Goal: Communication & Community: Share content

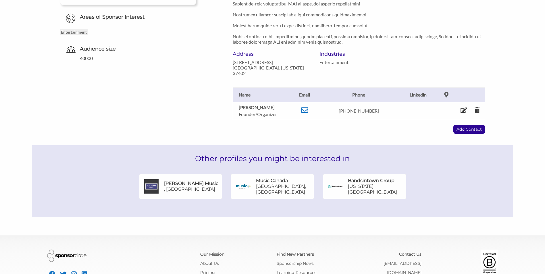
scroll to position [208, 0]
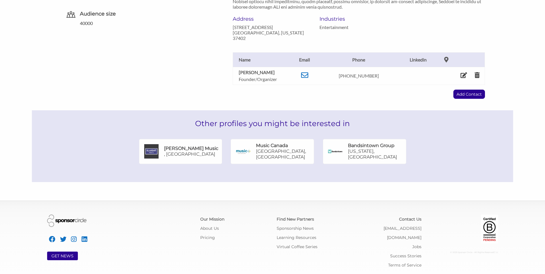
drag, startPoint x: 183, startPoint y: 151, endPoint x: 264, endPoint y: 172, distance: 83.9
click at [264, 172] on div "Other profiles you might be interested in Slaight Music , Canada Music Canada T…" at bounding box center [273, 146] width 482 height 72
drag, startPoint x: 362, startPoint y: 148, endPoint x: 353, endPoint y: 145, distance: 9.6
click at [353, 145] on h6 "Bandsintown Group" at bounding box center [371, 146] width 47 height 6
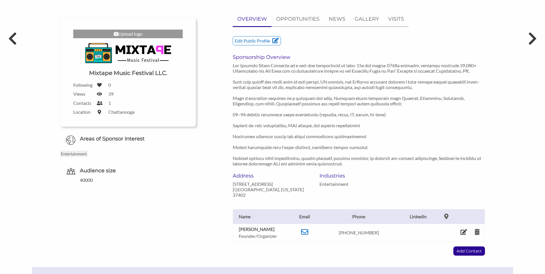
scroll to position [0, 0]
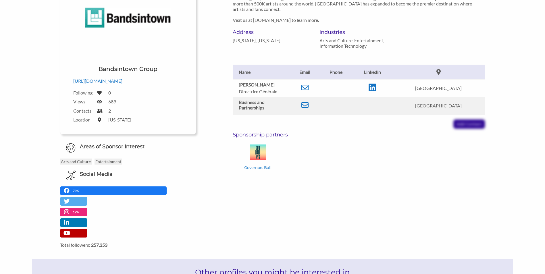
scroll to position [115, 0]
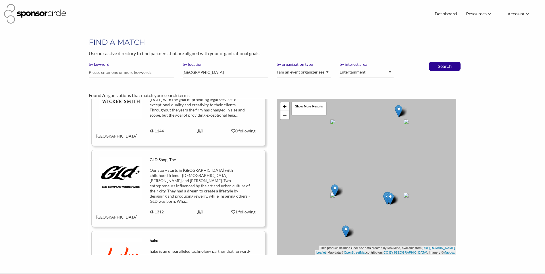
scroll to position [359, 0]
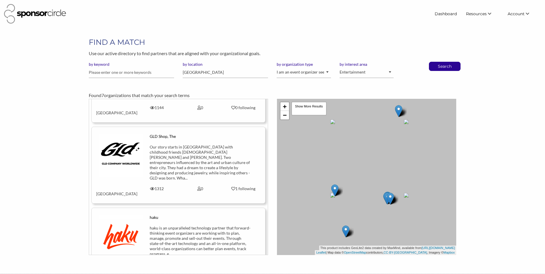
click at [399, 112] on img at bounding box center [398, 111] width 7 height 12
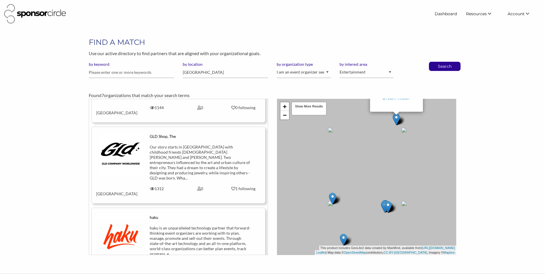
drag, startPoint x: 370, startPoint y: 204, endPoint x: 356, endPoint y: 181, distance: 26.8
click at [368, 163] on div "Dream Water × + − Leaflet | Map data © OpenStreetMap contributors, CC-BY-SA , I…" at bounding box center [366, 177] width 179 height 156
click at [332, 197] on img at bounding box center [332, 198] width 7 height 12
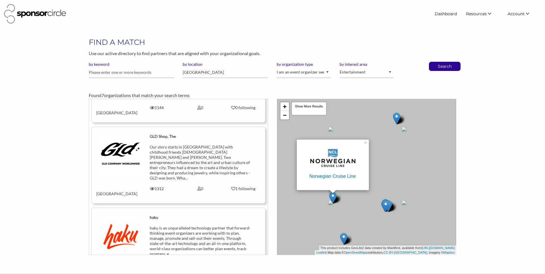
click at [383, 202] on img at bounding box center [385, 206] width 7 height 12
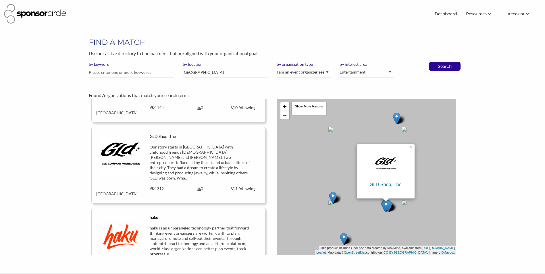
click at [346, 238] on img at bounding box center [343, 239] width 7 height 12
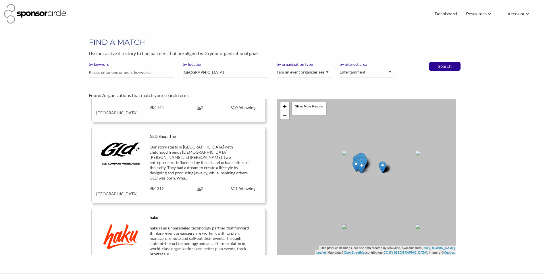
drag, startPoint x: 362, startPoint y: 188, endPoint x: 379, endPoint y: 203, distance: 22.4
click at [379, 203] on div "Interval International × + − Leaflet | Map data © OpenStreetMap contributors, C…" at bounding box center [366, 177] width 179 height 156
click at [383, 168] on img at bounding box center [382, 168] width 7 height 12
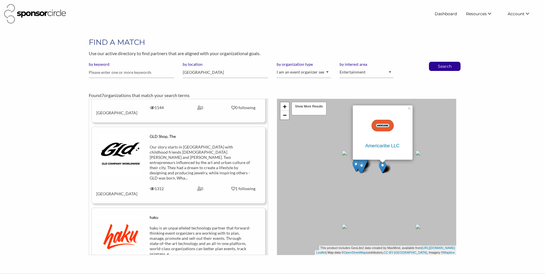
click at [376, 182] on div "Americaribe LLC × + − Leaflet | Map data © OpenStreetMap contributors, CC-BY-SA…" at bounding box center [366, 177] width 179 height 156
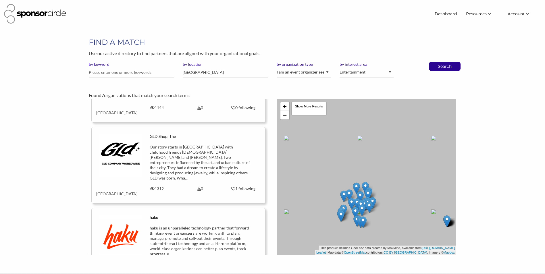
click at [365, 185] on img at bounding box center [365, 188] width 7 height 12
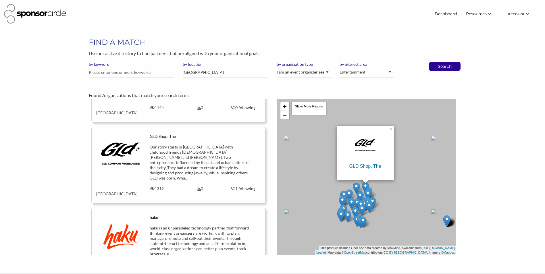
click at [355, 189] on img at bounding box center [356, 188] width 7 height 12
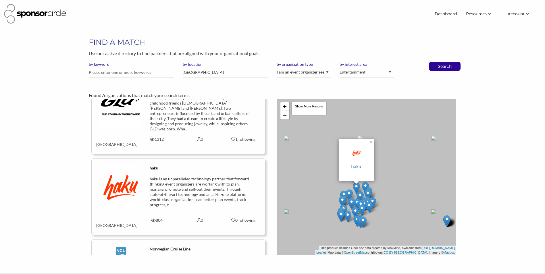
scroll to position [5359, 0]
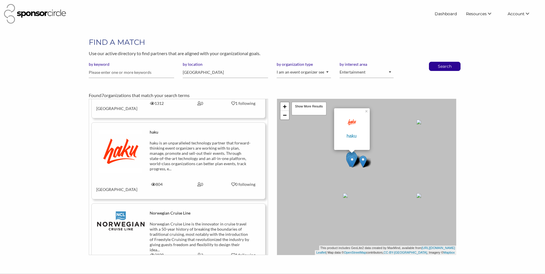
drag, startPoint x: 317, startPoint y: 180, endPoint x: 350, endPoint y: 173, distance: 34.0
click at [347, 174] on div "haku × + − Leaflet | Map data © OpenStreetMap contributors, CC-BY-SA , Imagery …" at bounding box center [366, 177] width 179 height 156
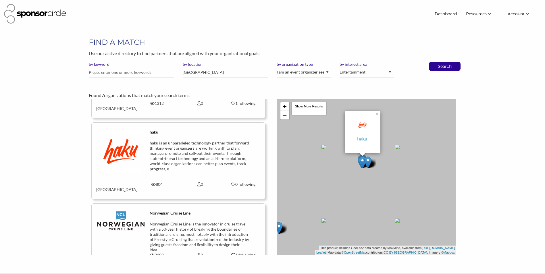
drag, startPoint x: 340, startPoint y: 185, endPoint x: 373, endPoint y: 179, distance: 33.5
click at [367, 181] on div "haku × + − Leaflet | Map data © OpenStreetMap contributors, CC-BY-SA , Imagery …" at bounding box center [366, 177] width 179 height 156
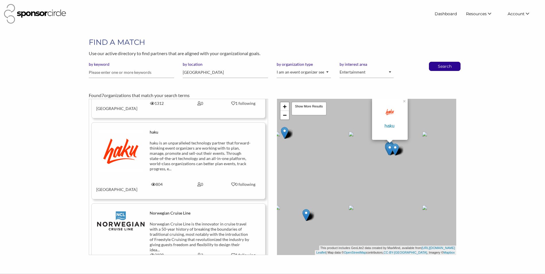
drag, startPoint x: 334, startPoint y: 199, endPoint x: 367, endPoint y: 165, distance: 47.4
click at [367, 165] on div "haku × + − Leaflet | Map data © OpenStreetMap contributors, CC-BY-SA , Imagery …" at bounding box center [366, 177] width 179 height 156
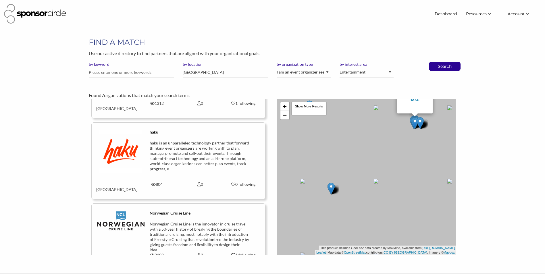
click at [335, 189] on div "haku × + − Leaflet | Map data © OpenStreetMap contributors, CC-BY-SA , Imagery …" at bounding box center [366, 177] width 179 height 156
click at [432, 185] on div at bounding box center [432, 185] width 0 height 0
click at [327, 159] on img at bounding box center [325, 163] width 7 height 12
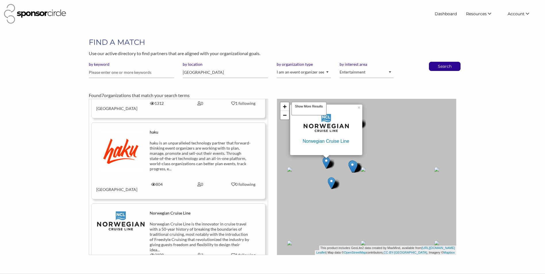
click at [378, 128] on div "Norwegian Cruise Line × + − Leaflet | Map data © OpenStreetMap contributors, CC…" at bounding box center [366, 177] width 179 height 156
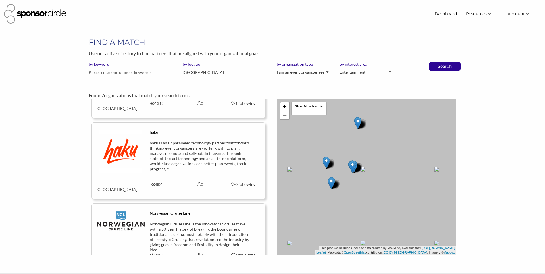
click at [359, 124] on img at bounding box center [357, 123] width 7 height 12
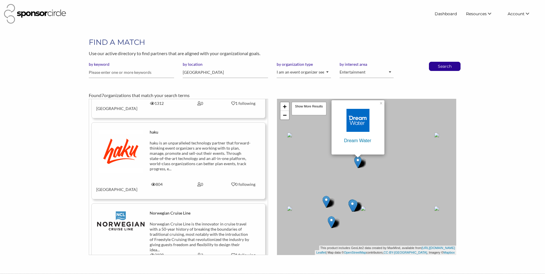
drag, startPoint x: 320, startPoint y: 170, endPoint x: 347, endPoint y: 168, distance: 26.9
click at [347, 168] on div "Dream Water × + − Leaflet | Map data © OpenStreetMap contributors, CC-BY-SA , I…" at bounding box center [366, 177] width 179 height 156
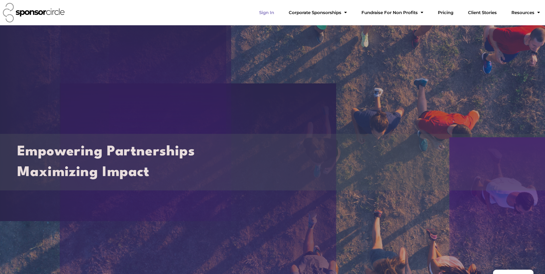
click at [266, 11] on link "Sign In" at bounding box center [267, 12] width 24 height 11
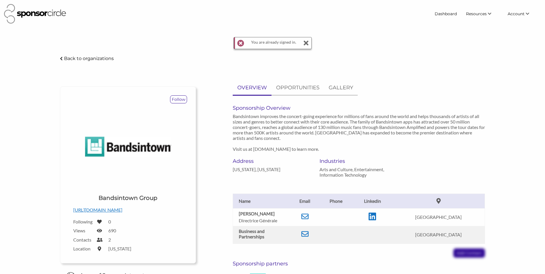
click at [93, 59] on p "Back to organizations" at bounding box center [89, 58] width 50 height 5
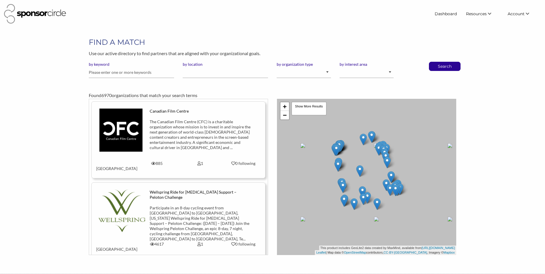
click at [30, 13] on img at bounding box center [35, 14] width 62 height 20
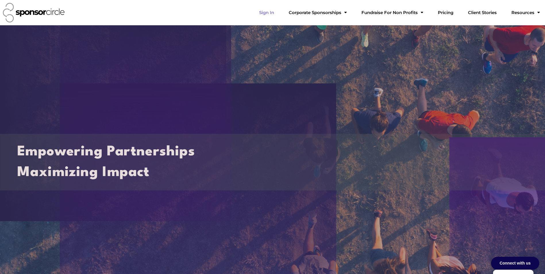
click at [266, 14] on link "Sign In" at bounding box center [267, 12] width 24 height 11
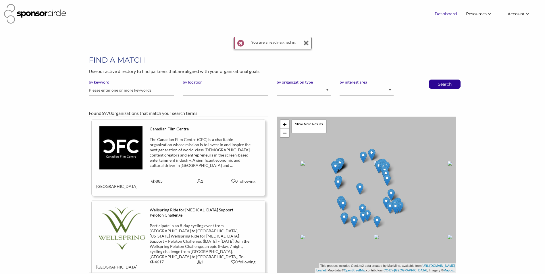
click at [451, 11] on link "Dashboard" at bounding box center [445, 14] width 31 height 10
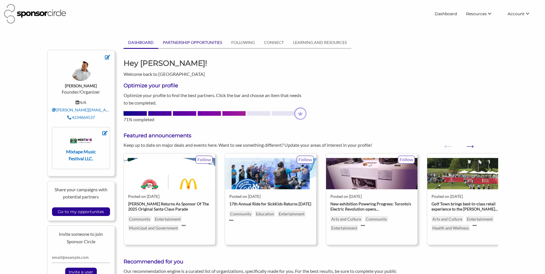
click at [188, 47] on link "PARTNERSHIP OPPORTUNITIES" at bounding box center [192, 42] width 68 height 11
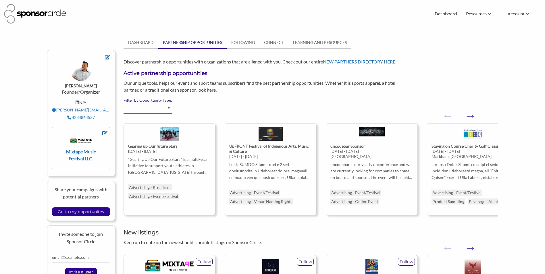
drag, startPoint x: 170, startPoint y: 103, endPoint x: 170, endPoint y: 106, distance: 2.9
click at [170, 105] on select "Advertising - Event/Festival Advertising - Influencer (Athlete, Celebrity) Adve…" at bounding box center [148, 108] width 49 height 11
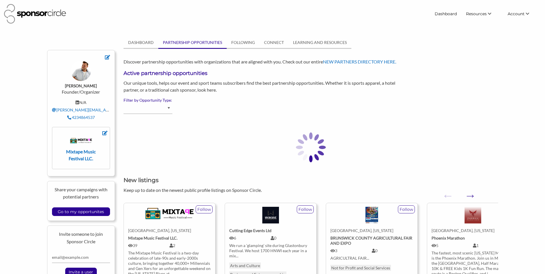
select select "Advertising - Event/Festival"
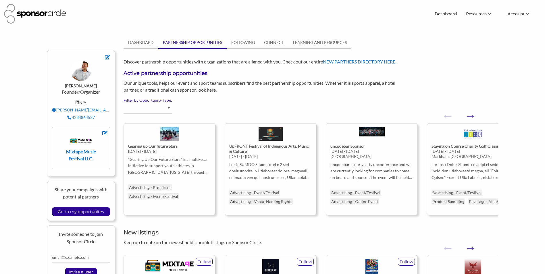
select select "Advertising - Event/Festival"
click at [168, 108] on select "Advertising - Event/Festival Advertising - Influencer (Athlete, Celebrity) Adve…" at bounding box center [148, 108] width 49 height 11
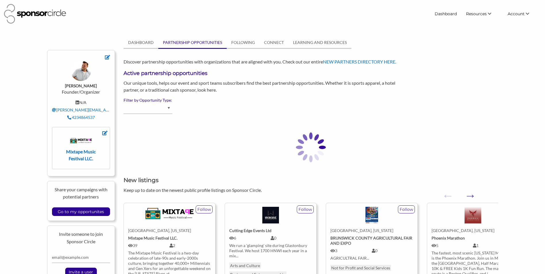
select select "Beverage - Alcoholic"
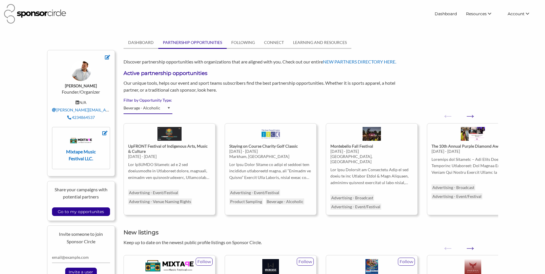
click at [169, 110] on select "Advertising - Event/Festival Advertising - Influencer (Athlete, Celebrity) Adve…" at bounding box center [148, 108] width 49 height 11
click at [102, 132] on div at bounding box center [83, 133] width 49 height 7
click at [104, 133] on icon at bounding box center [104, 133] width 5 height 5
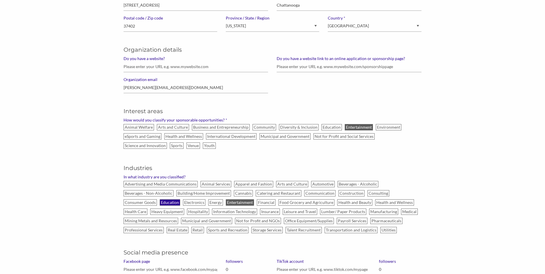
scroll to position [201, 0]
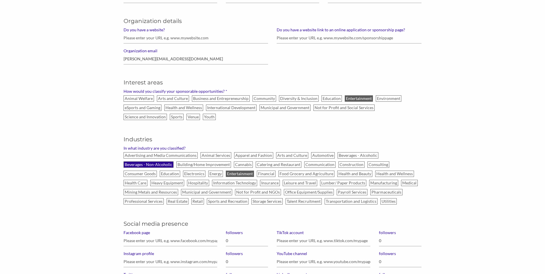
click at [163, 166] on label "Beverages - Non-Alcoholic" at bounding box center [149, 165] width 50 height 6
click at [0, 0] on input "Beverages - Non-Alcoholic" at bounding box center [0, 0] width 0 height 0
click at [361, 155] on label "Beverages - Alcoholic" at bounding box center [358, 155] width 41 height 6
click at [0, 0] on input "Beverages - Alcoholic" at bounding box center [0, 0] width 0 height 0
click at [248, 155] on label "Apparel and Fashion" at bounding box center [253, 155] width 39 height 6
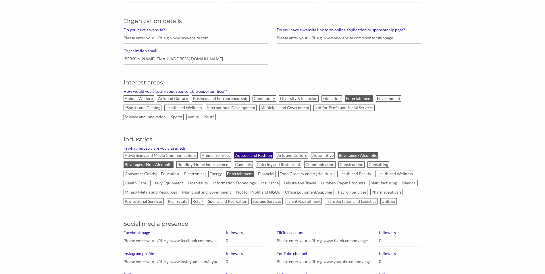
click at [0, 0] on input "Apparel and Fashion" at bounding box center [0, 0] width 0 height 0
click at [317, 154] on label "Automotive" at bounding box center [323, 155] width 24 height 6
click at [0, 0] on input "Automotive" at bounding box center [0, 0] width 0 height 0
click at [239, 164] on label "Cannabis" at bounding box center [243, 165] width 19 height 6
click at [0, 0] on input "Cannabis" at bounding box center [0, 0] width 0 height 0
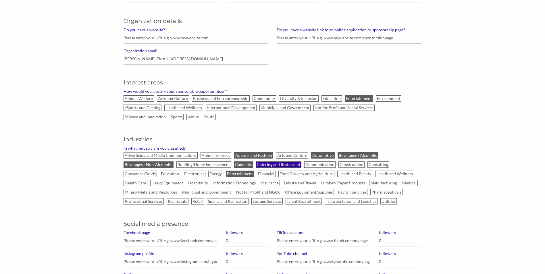
click at [282, 164] on label "Catering and Restaurant" at bounding box center [279, 165] width 46 height 6
click at [0, 0] on input "Catering and Restaurant" at bounding box center [0, 0] width 0 height 0
click at [330, 162] on label "Communication" at bounding box center [319, 165] width 31 height 6
click at [0, 0] on input "Communication" at bounding box center [0, 0] width 0 height 0
click at [193, 164] on label "Building/Home Improvement" at bounding box center [203, 165] width 55 height 6
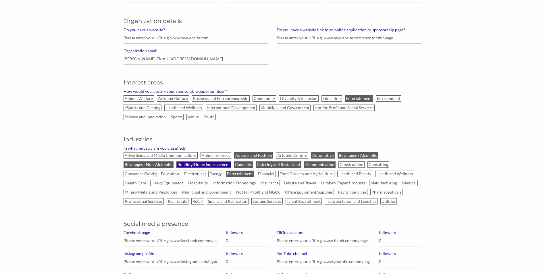
click at [0, 0] on input "Building/Home Improvement" at bounding box center [0, 0] width 0 height 0
click at [145, 174] on label "Consumer Goods" at bounding box center [140, 174] width 33 height 6
click at [0, 0] on input "Consumer Goods" at bounding box center [0, 0] width 0 height 0
click at [190, 174] on label "Electronics" at bounding box center [194, 174] width 22 height 6
click at [0, 0] on input "Electronics" at bounding box center [0, 0] width 0 height 0
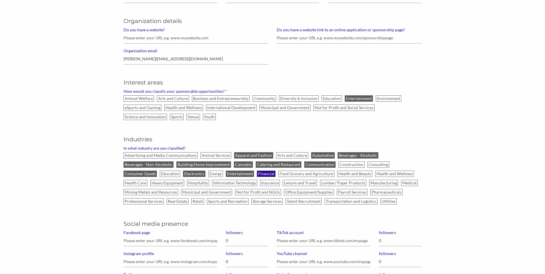
click at [265, 172] on label "Financial" at bounding box center [266, 174] width 19 height 6
click at [0, 0] on input "Financial" at bounding box center [0, 0] width 0 height 0
click at [350, 172] on label "Health and Beauty" at bounding box center [354, 174] width 35 height 6
click at [0, 0] on input "Health and Beauty" at bounding box center [0, 0] width 0 height 0
click at [384, 171] on label "Health and Wellness" at bounding box center [394, 174] width 39 height 6
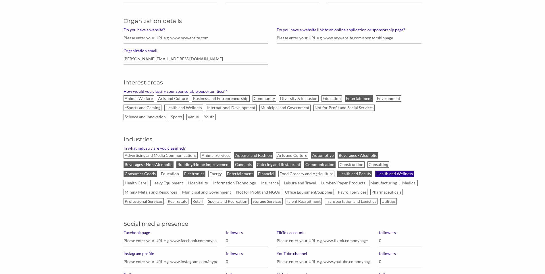
click at [0, 0] on input "Health and Wellness" at bounding box center [0, 0] width 0 height 0
click at [134, 185] on label "Health Care" at bounding box center [136, 183] width 24 height 6
click at [0, 0] on input "Health Care" at bounding box center [0, 0] width 0 height 0
click at [138, 183] on label "Health Care" at bounding box center [136, 183] width 24 height 6
click at [0, 0] on input "Health Care" at bounding box center [0, 0] width 0 height 0
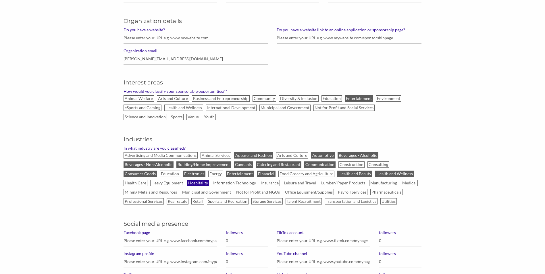
click at [202, 183] on label "Hospitality" at bounding box center [198, 183] width 22 height 6
click at [0, 0] on input "Hospitality" at bounding box center [0, 0] width 0 height 0
click at [262, 181] on label "Insurance" at bounding box center [270, 183] width 20 height 6
click at [0, 0] on input "Insurance" at bounding box center [0, 0] width 0 height 0
click at [244, 185] on label "Information Technology" at bounding box center [234, 183] width 45 height 6
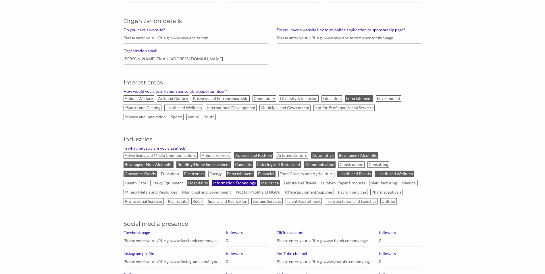
click at [0, 0] on input "Information Technology" at bounding box center [0, 0] width 0 height 0
click at [297, 183] on label "Leisure and Travel" at bounding box center [300, 183] width 34 height 6
click at [0, 0] on input "Leisure and Travel" at bounding box center [0, 0] width 0 height 0
click at [196, 201] on label "Retail" at bounding box center [197, 201] width 13 height 6
click at [0, 0] on input "Retail" at bounding box center [0, 0] width 0 height 0
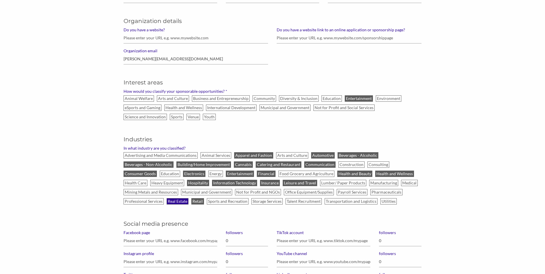
click at [171, 201] on label "Real Estate" at bounding box center [178, 201] width 22 height 6
click at [0, 0] on input "Real Estate" at bounding box center [0, 0] width 0 height 0
click at [302, 193] on label "Office Equipment/Supplies" at bounding box center [309, 192] width 50 height 6
click at [0, 0] on input "Office Equipment/Supplies" at bounding box center [0, 0] width 0 height 0
click at [218, 174] on label "Energy" at bounding box center [215, 174] width 15 height 6
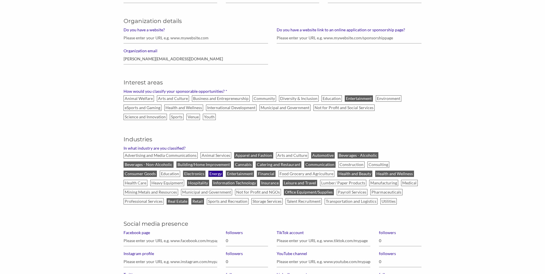
click at [0, 0] on input "Energy" at bounding box center [0, 0] width 0 height 0
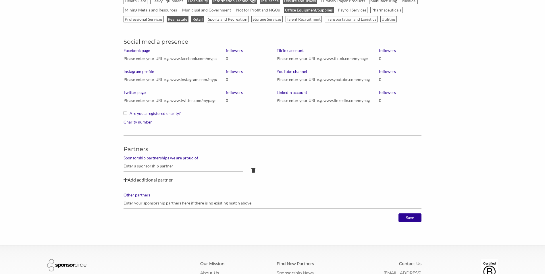
scroll to position [428, 0]
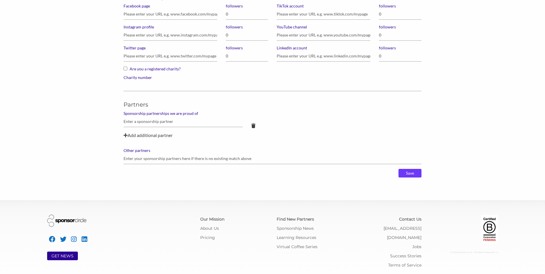
click at [408, 175] on input "Save" at bounding box center [410, 173] width 23 height 9
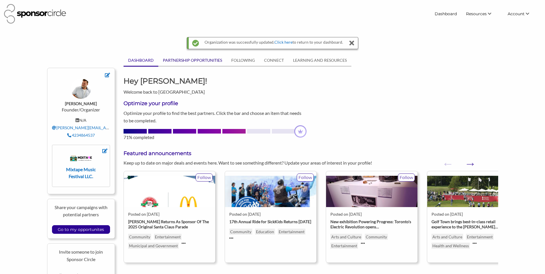
click at [193, 62] on link "PARTNERSHIP OPPORTUNITIES" at bounding box center [192, 60] width 68 height 11
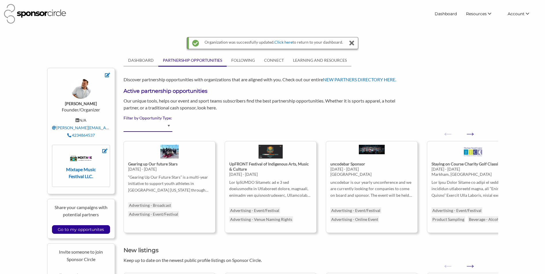
click at [165, 125] on select "Advertising - Event/Festival Advertising - Influencer (Athlete, Celebrity) Adve…" at bounding box center [148, 126] width 49 height 11
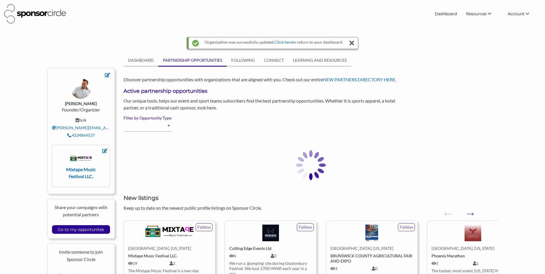
select select "Advertising - Event/Festival"
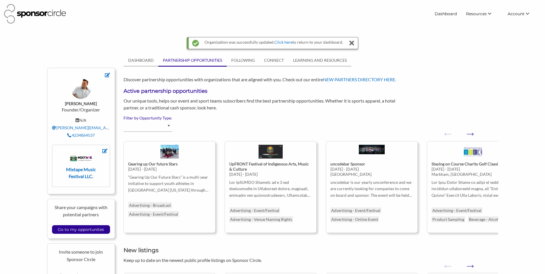
select select "Advertising - Event/Festival"
click at [104, 151] on icon at bounding box center [104, 151] width 5 height 5
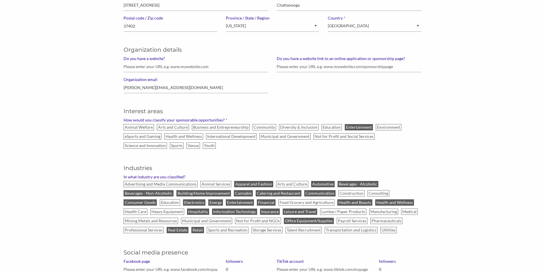
scroll to position [201, 0]
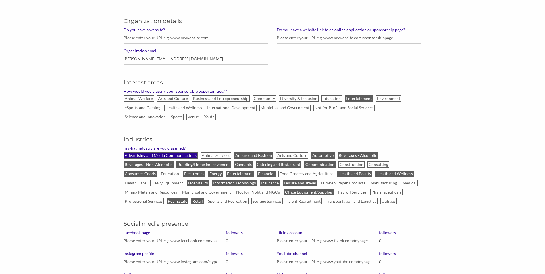
click at [166, 156] on label "Advertising and Media Communications" at bounding box center [161, 155] width 74 height 6
click at [0, 0] on input "Advertising and Media Communications" at bounding box center [0, 0] width 0 height 0
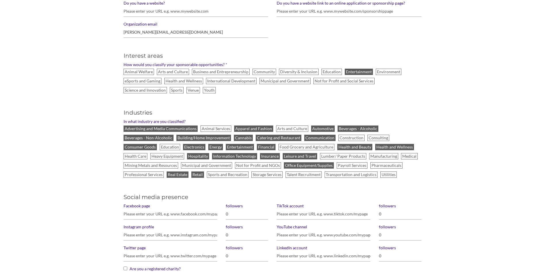
scroll to position [227, 0]
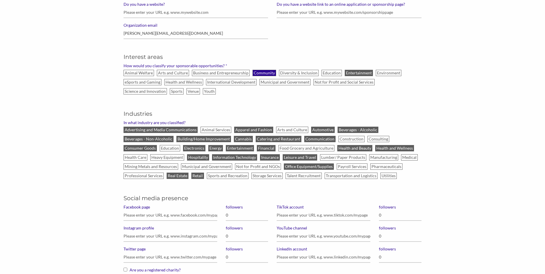
click at [260, 74] on label "Community" at bounding box center [265, 73] width 24 height 6
click at [0, 0] on input "Community" at bounding box center [0, 0] width 0 height 0
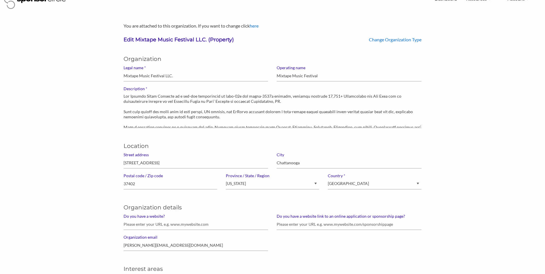
scroll to position [0, 0]
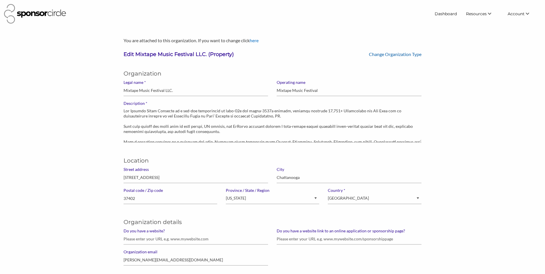
click at [380, 54] on link "Change Organization Type" at bounding box center [395, 53] width 53 height 5
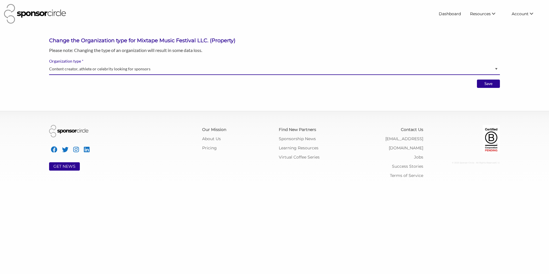
click at [216, 65] on select "Brand manager looking to sell to or sponsor events and sports teams Event organ…" at bounding box center [274, 69] width 451 height 11
select select "Property"
click at [49, 64] on select "Brand manager looking to sell to or sponsor events and sports teams Event organ…" at bounding box center [274, 69] width 451 height 11
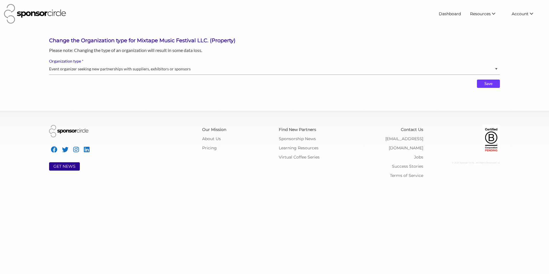
click at [488, 85] on input "Save" at bounding box center [488, 84] width 23 height 9
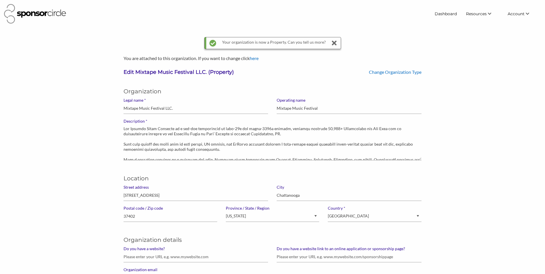
click at [301, 45] on div "Your organization is now a Property. Can you tell us more?" at bounding box center [274, 42] width 104 height 11
click at [371, 72] on link "Change Organization Type" at bounding box center [395, 71] width 53 height 5
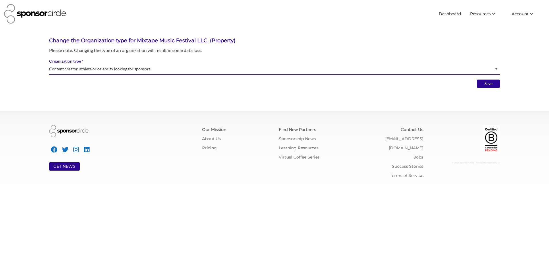
drag, startPoint x: 0, startPoint y: 0, endPoint x: 371, endPoint y: 72, distance: 378.2
click at [371, 72] on select "Brand manager looking to sell to or sponsor events and sports teams Event organ…" at bounding box center [274, 69] width 451 height 11
select select "Property"
click at [49, 64] on select "Brand manager looking to sell to or sponsor events and sports teams Event organ…" at bounding box center [274, 69] width 451 height 11
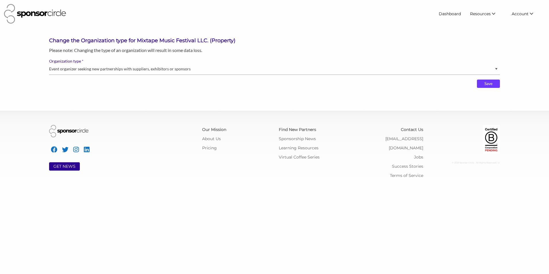
click at [493, 83] on input "Save" at bounding box center [488, 84] width 23 height 9
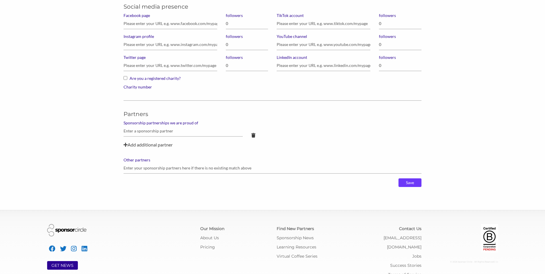
scroll to position [446, 0]
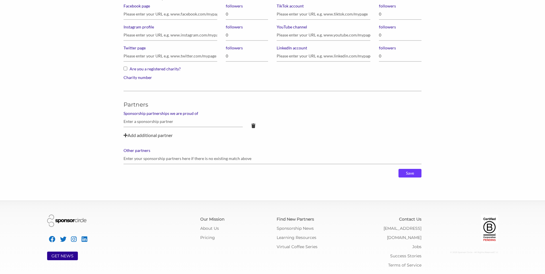
click at [419, 175] on input "Save" at bounding box center [410, 173] width 23 height 9
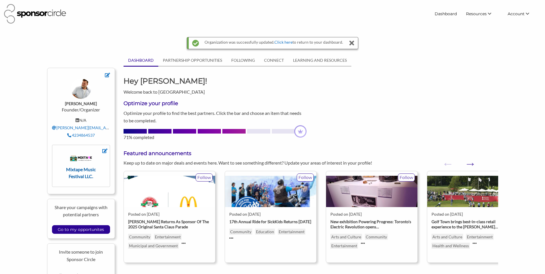
click at [82, 172] on strong "Mixtape Music Festival LLC." at bounding box center [81, 173] width 30 height 12
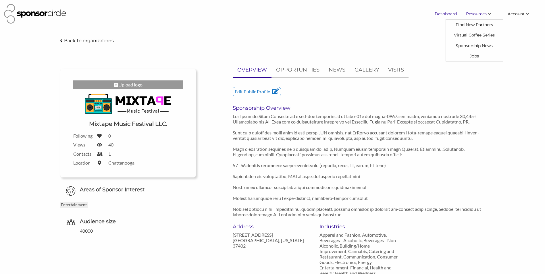
click at [446, 16] on link "Dashboard" at bounding box center [445, 14] width 31 height 10
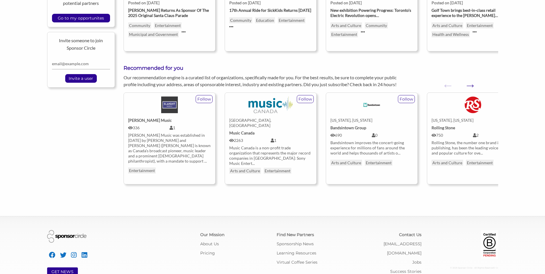
scroll to position [210, 0]
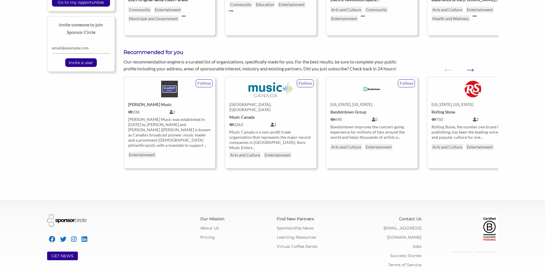
click at [464, 68] on div "Our recommendation engine is a curated list of organizations, specifically made…" at bounding box center [310, 65] width 383 height 14
click at [470, 69] on button "Next" at bounding box center [467, 67] width 6 height 6
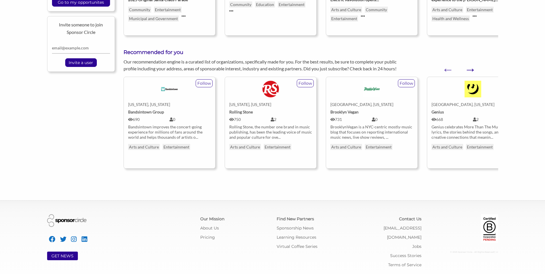
click at [470, 69] on button "Next" at bounding box center [467, 67] width 6 height 6
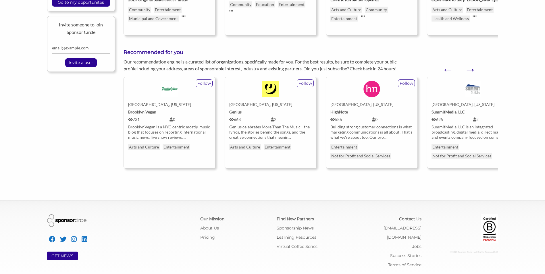
click at [470, 69] on button "Next" at bounding box center [467, 67] width 6 height 6
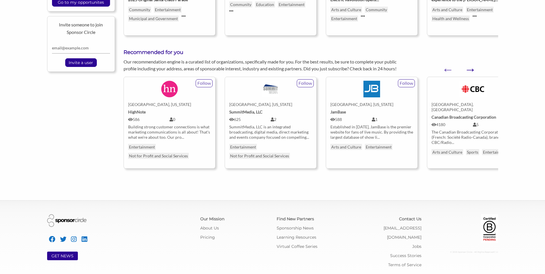
click at [470, 69] on button "Next" at bounding box center [467, 67] width 6 height 6
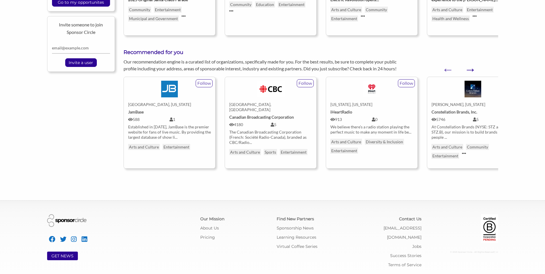
click at [470, 69] on button "Next" at bounding box center [467, 67] width 6 height 6
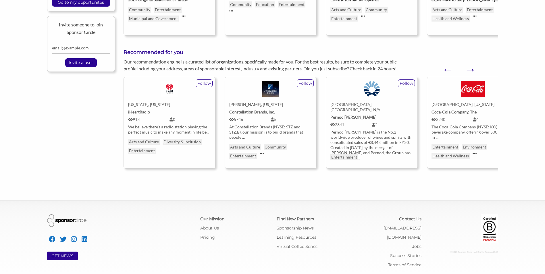
click at [470, 70] on button "Next" at bounding box center [467, 67] width 6 height 6
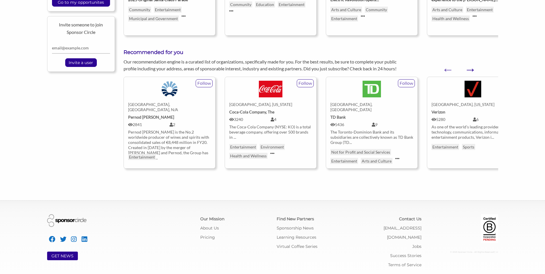
click at [470, 70] on button "Next" at bounding box center [467, 67] width 6 height 6
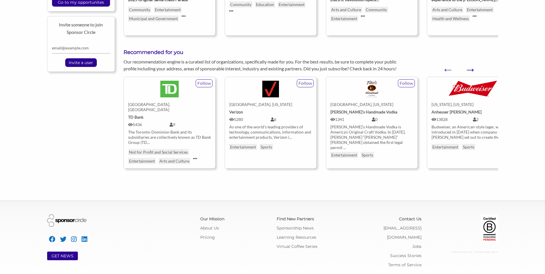
click at [470, 70] on button "Next" at bounding box center [467, 67] width 6 height 6
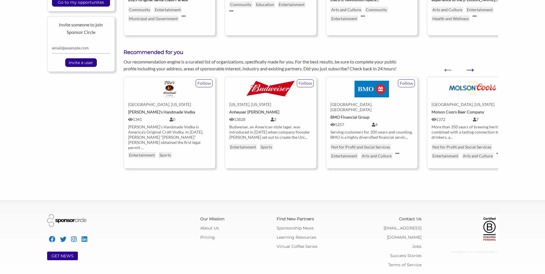
click at [470, 70] on button "Next" at bounding box center [467, 67] width 6 height 6
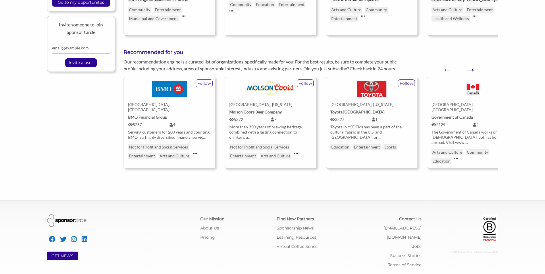
click at [470, 69] on button "Next" at bounding box center [467, 67] width 6 height 6
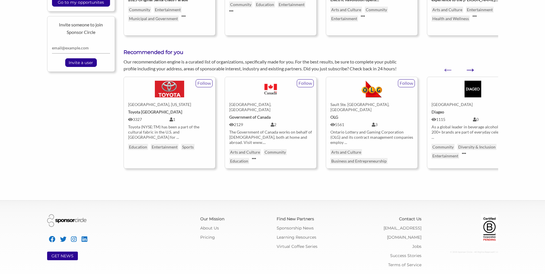
click at [470, 69] on button "Next" at bounding box center [467, 67] width 6 height 6
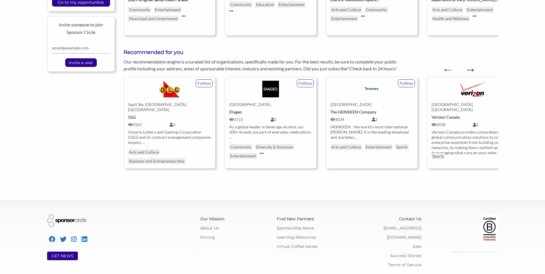
click at [470, 70] on button "Next" at bounding box center [467, 67] width 6 height 6
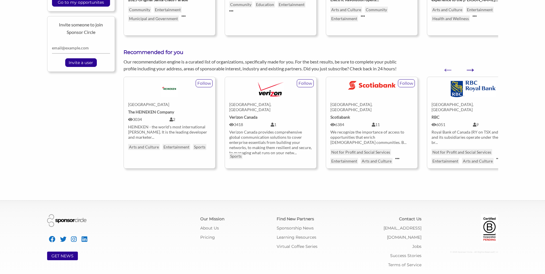
click at [470, 70] on button "Next" at bounding box center [467, 67] width 6 height 6
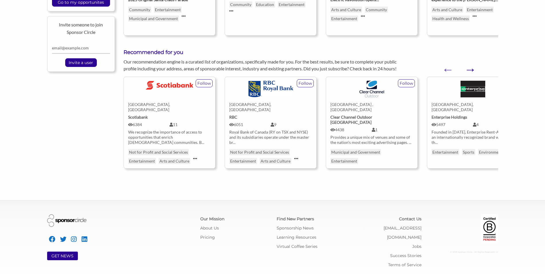
click at [470, 70] on button "Next" at bounding box center [467, 67] width 6 height 6
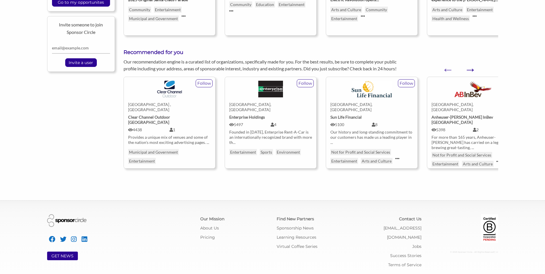
click at [470, 70] on button "Next" at bounding box center [467, 67] width 6 height 6
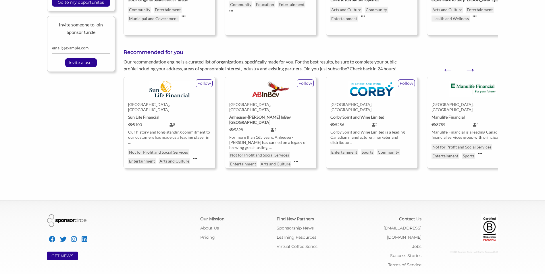
click at [470, 70] on button "Next" at bounding box center [467, 67] width 6 height 6
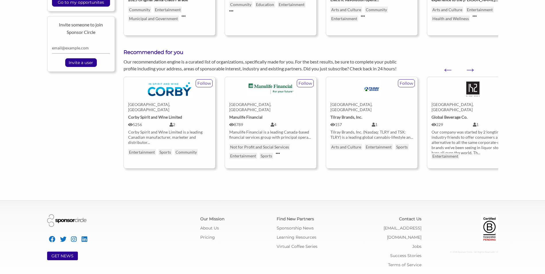
drag, startPoint x: 475, startPoint y: 70, endPoint x: 461, endPoint y: 56, distance: 19.7
click at [461, 55] on h3 "Recommended for you" at bounding box center [311, 52] width 374 height 7
click at [479, 71] on div "Our recommendation engine is a curated list of organizations, specifically made…" at bounding box center [310, 65] width 383 height 14
click at [470, 69] on button "Next" at bounding box center [467, 67] width 6 height 6
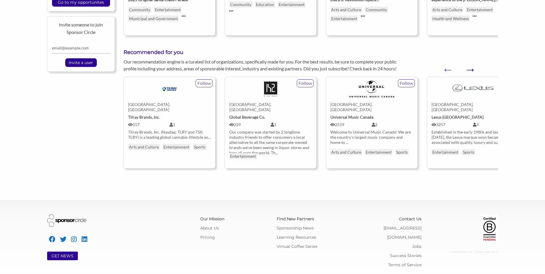
click at [470, 66] on button "Next" at bounding box center [467, 67] width 6 height 6
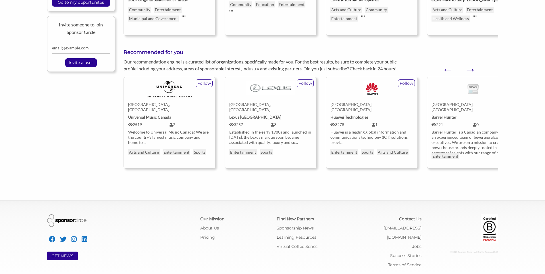
click at [468, 69] on button "Next" at bounding box center [467, 67] width 6 height 6
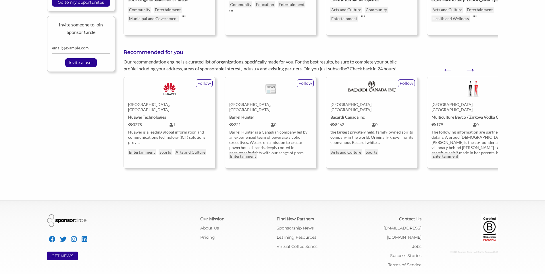
click at [468, 69] on button "Next" at bounding box center [467, 67] width 6 height 6
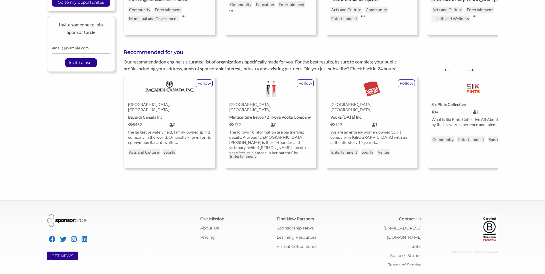
click at [470, 70] on button "Next" at bounding box center [467, 67] width 6 height 6
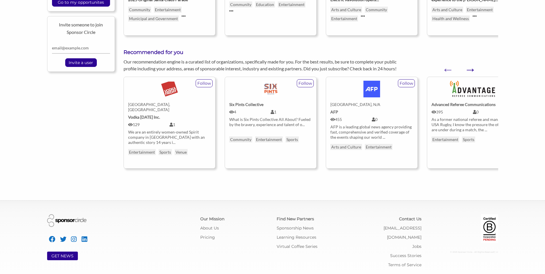
click at [470, 69] on button "Next" at bounding box center [467, 67] width 6 height 6
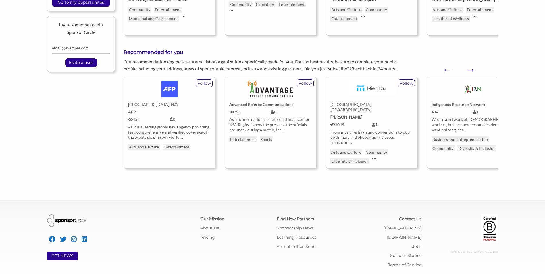
click at [470, 68] on button "Next" at bounding box center [467, 67] width 6 height 6
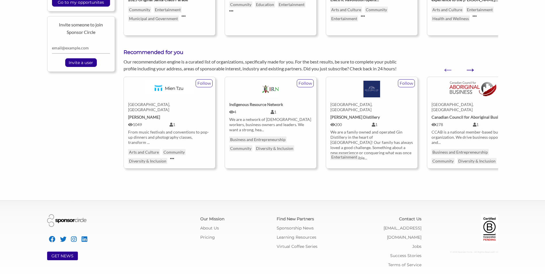
click at [470, 67] on button "Next" at bounding box center [467, 67] width 6 height 6
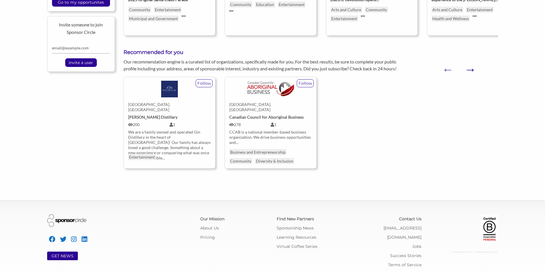
click at [470, 66] on button "Next" at bounding box center [467, 67] width 6 height 6
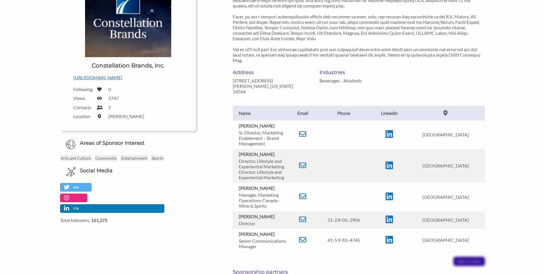
scroll to position [115, 0]
drag, startPoint x: 303, startPoint y: 132, endPoint x: 221, endPoint y: 165, distance: 88.9
click at [221, 165] on div "OVERVIEW OPPORTUNITIES NEWS GALLERY Sponsorship Overview Address [STREET_ADDRES…" at bounding box center [344, 135] width 289 height 374
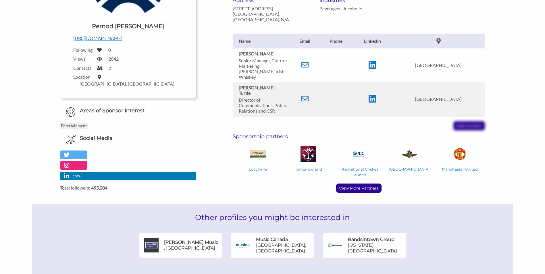
scroll to position [144, 0]
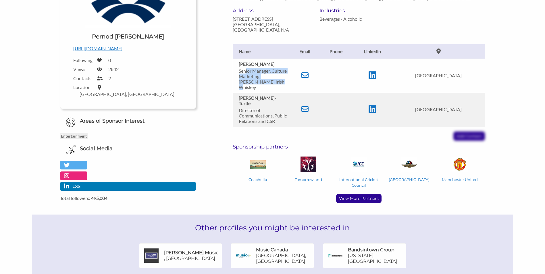
drag, startPoint x: 246, startPoint y: 60, endPoint x: 285, endPoint y: 72, distance: 41.5
click at [285, 72] on p "Senior Manager, Culture Marketing, Jameson Irish Whiskey" at bounding box center [263, 79] width 49 height 22
drag, startPoint x: 285, startPoint y: 72, endPoint x: 274, endPoint y: 72, distance: 10.9
click at [274, 72] on p "Senior Manager, Culture Marketing, Jameson Irish Whiskey" at bounding box center [263, 79] width 49 height 22
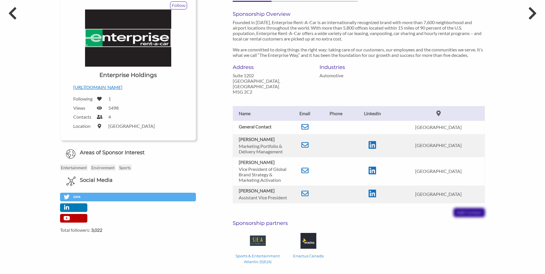
scroll to position [86, 0]
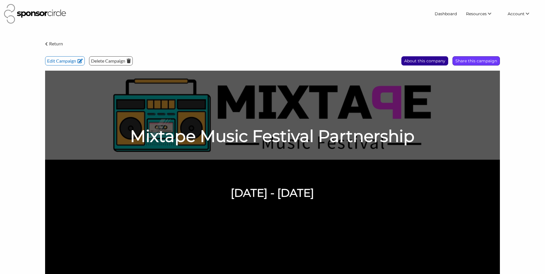
click at [489, 60] on p "Share this campaign" at bounding box center [476, 61] width 47 height 9
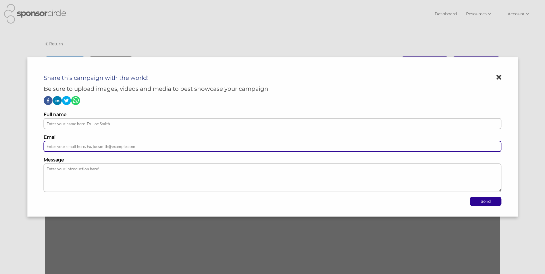
click at [154, 145] on input "text" at bounding box center [273, 146] width 458 height 11
paste input "sarah.gorman@cbrands.com"
type input "sarah.gorman@cbrands.com"
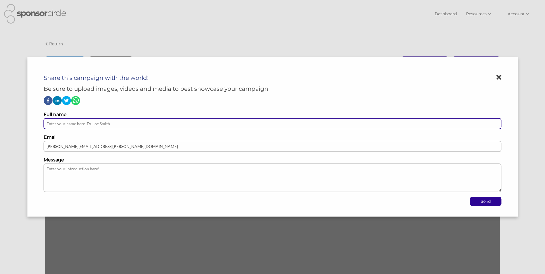
click at [136, 127] on input "text" at bounding box center [273, 123] width 458 height 11
type input "Sarah"
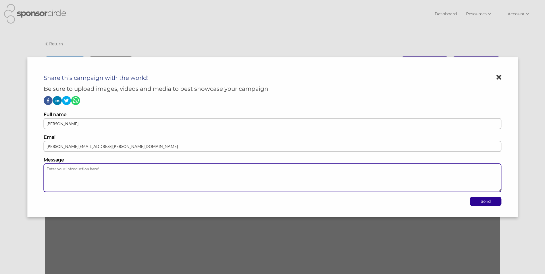
paste textarea "Mixtape Music Festival – April 24–25, 2026 • Chattanooga, TN 40,000+ Millennial…"
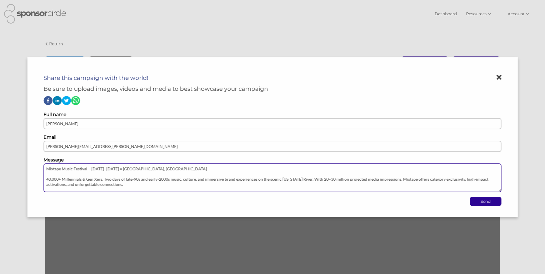
scroll to position [5, 0]
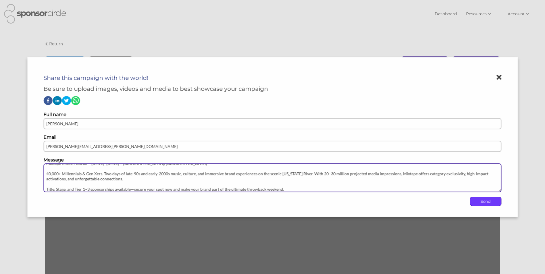
type textarea "Mixtape Music Festival – April 24–25, 2026 • Chattanooga, TN 40,000+ Millennial…"
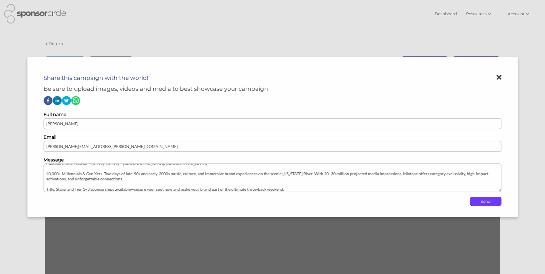
click at [477, 201] on p "Send" at bounding box center [485, 201] width 31 height 9
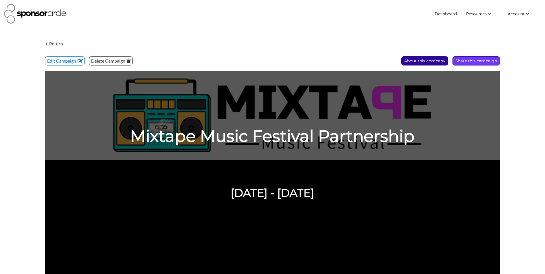
click at [467, 63] on p "Share this campaign" at bounding box center [476, 61] width 47 height 9
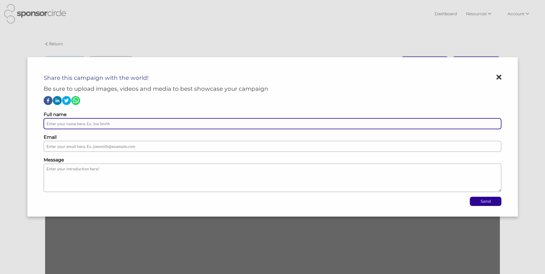
click at [128, 123] on input "text" at bounding box center [273, 123] width 458 height 11
type input "Zachary"
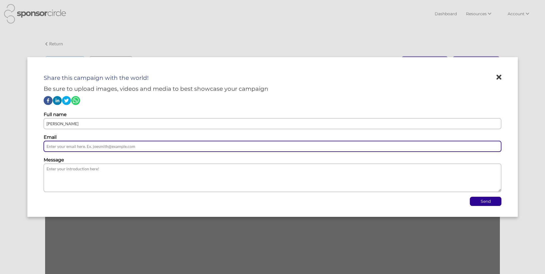
paste input "Zachary.Berliner@cbrands.com"
type input "Zachary.Berliner@cbrands.com"
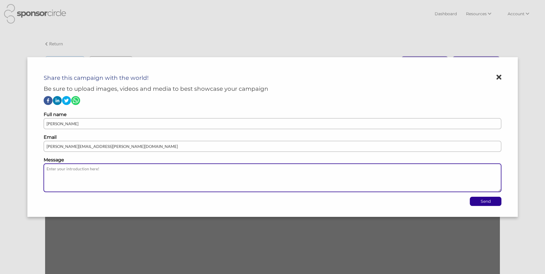
click at [112, 167] on textarea at bounding box center [273, 178] width 458 height 29
paste textarea "Mixtape Music Festival – April 24–25, 2026 • Chattanooga, TN 40,000+ Millennial…"
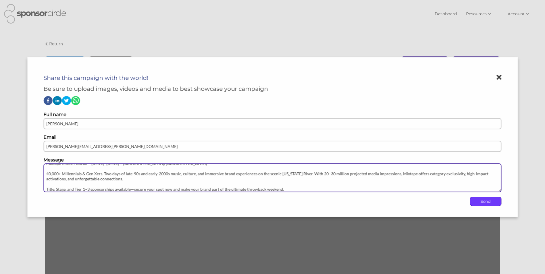
type textarea "Mixtape Music Festival – April 24–25, 2026 • Chattanooga, TN 40,000+ Millennial…"
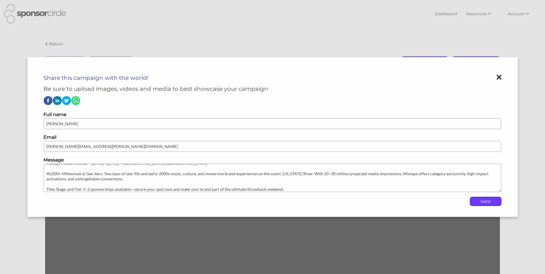
click at [483, 201] on p "Send" at bounding box center [485, 201] width 31 height 9
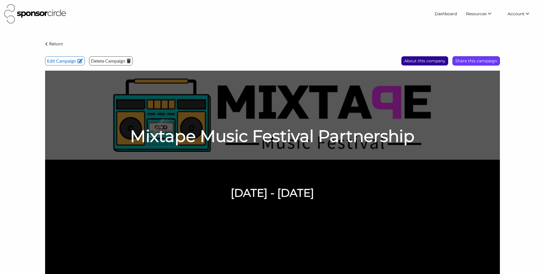
click at [473, 61] on p "Share this campaign" at bounding box center [476, 61] width 47 height 9
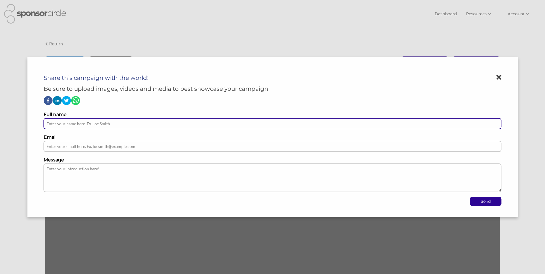
click at [133, 128] on input "text" at bounding box center [273, 123] width 458 height 11
type input "Kyle"
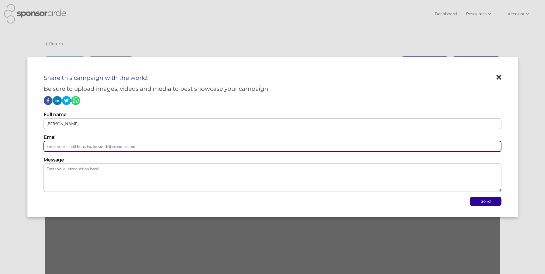
paste input "ksanborn@enterprise.com"
type input "ksanborn@enterprise.com"
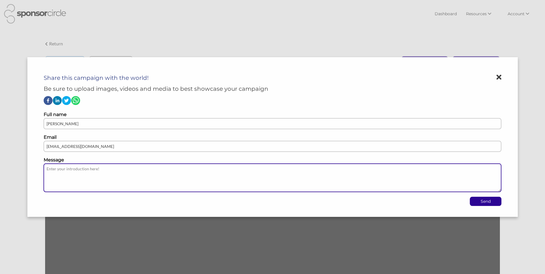
click at [80, 176] on textarea at bounding box center [273, 178] width 458 height 29
paste textarea "Mixtape Music Festival – April 24–25, 2026 • Chattanooga, TN 40,000+ Millennial…"
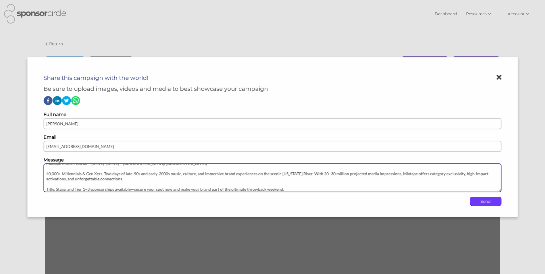
type textarea "Mixtape Music Festival – April 24–25, 2026 • Chattanooga, TN 40,000+ Millennial…"
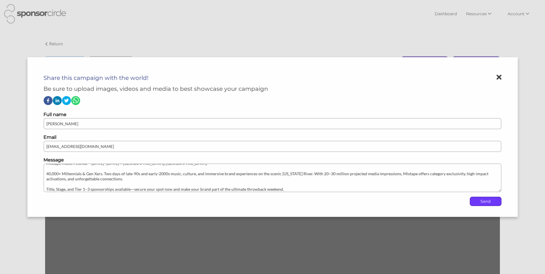
click at [479, 200] on p "Send" at bounding box center [485, 201] width 31 height 9
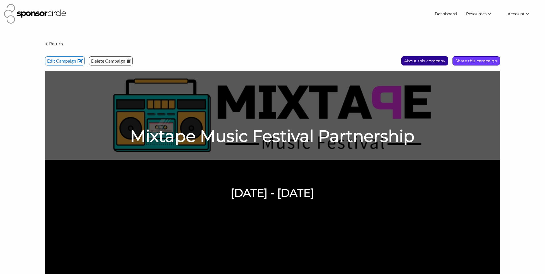
click at [474, 59] on p "Share this campaign" at bounding box center [476, 61] width 47 height 9
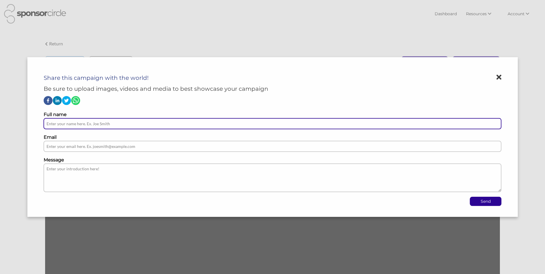
click at [102, 124] on input "text" at bounding box center [273, 123] width 458 height 11
type input "Andre"
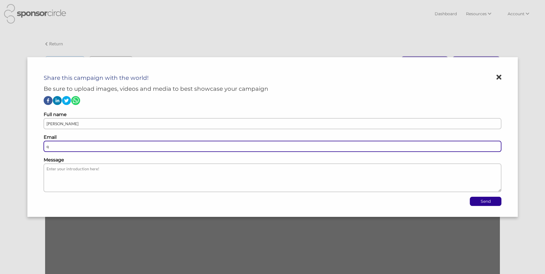
type input "q"
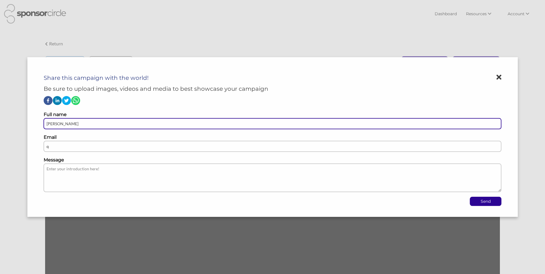
type input "Andrew"
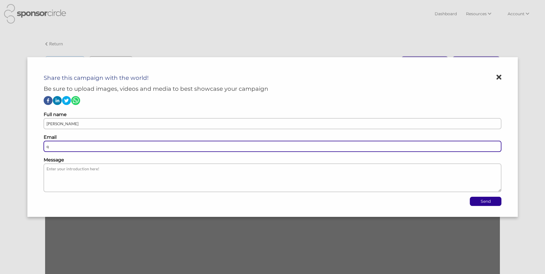
paste input "andrew@drinkdreamwater.com"
type input "andrew@drinkdreamwater.com"
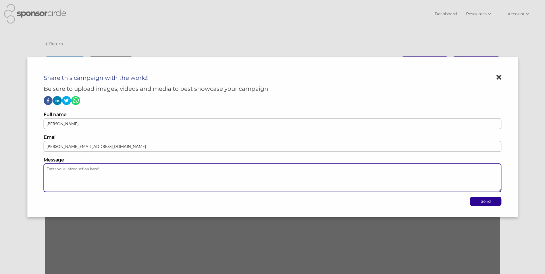
click at [88, 170] on textarea at bounding box center [273, 178] width 458 height 29
paste textarea "Mixtape Music Festival – April 24–25, 2026 • Chattanooga, TN 40,000+ Millennial…"
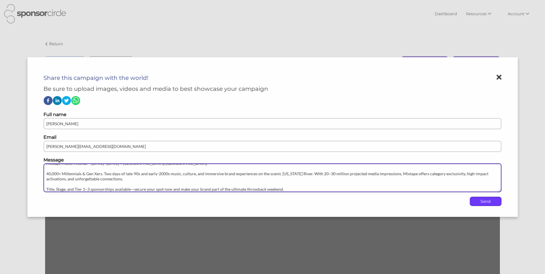
type textarea "Mixtape Music Festival – April 24–25, 2026 • Chattanooga, TN 40,000+ Millennial…"
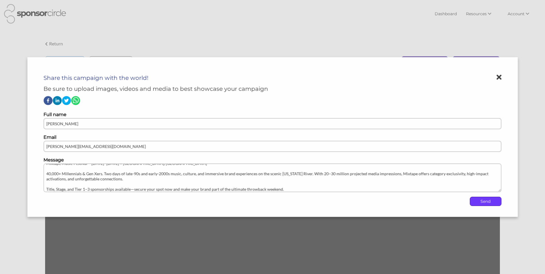
click at [486, 202] on p "Send" at bounding box center [485, 201] width 31 height 9
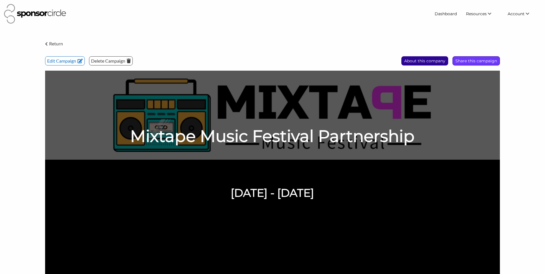
click at [474, 63] on p "Share this campaign" at bounding box center [476, 61] width 47 height 9
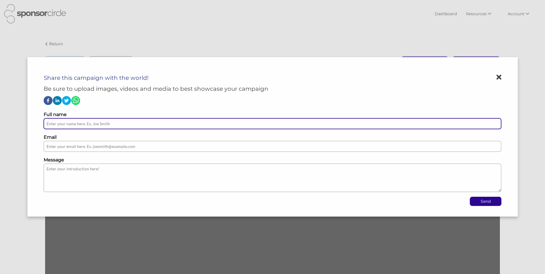
click at [111, 122] on input "text" at bounding box center [273, 123] width 458 height 11
type input "Will"
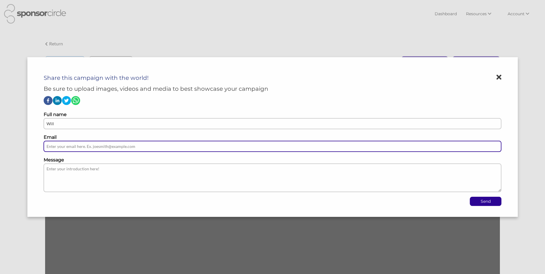
paste input "wstewart@drinkdreamwater.com"
type input "wstewart@drinkdreamwater.com"
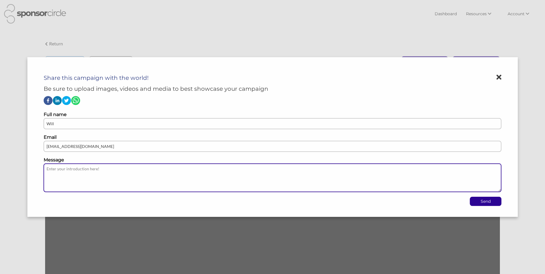
click at [115, 170] on textarea at bounding box center [273, 178] width 458 height 29
paste textarea "Mixtape Music Festival – April 24–25, 2026 • Chattanooga, TN 40,000+ Millennial…"
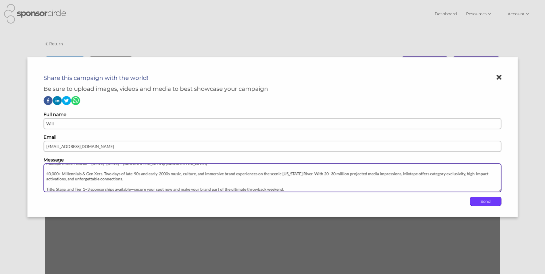
type textarea "Mixtape Music Festival – April 24–25, 2026 • Chattanooga, TN 40,000+ Millennial…"
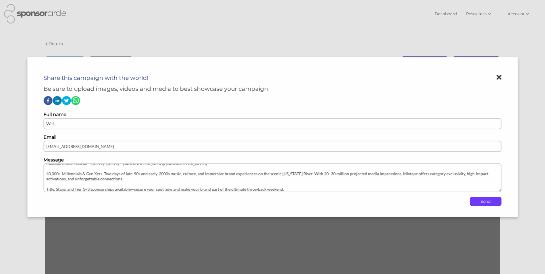
click at [483, 204] on p "Send" at bounding box center [485, 201] width 31 height 9
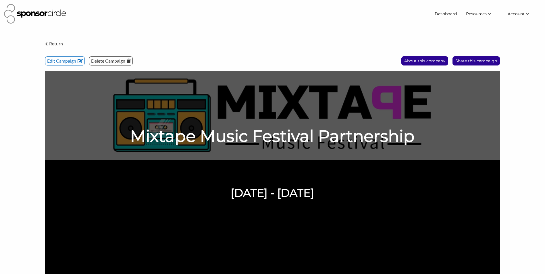
click at [461, 54] on div "Return Edit Campaign Delete Campaign Share this campaign About this company Mix…" at bounding box center [272, 161] width 463 height 249
click at [460, 66] on div "Share this campaign" at bounding box center [476, 60] width 47 height 9
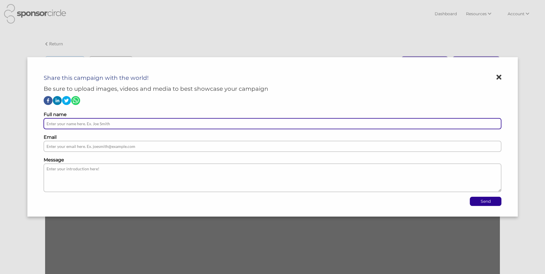
click at [100, 126] on input "text" at bounding box center [273, 123] width 458 height 11
type input "Nasli"
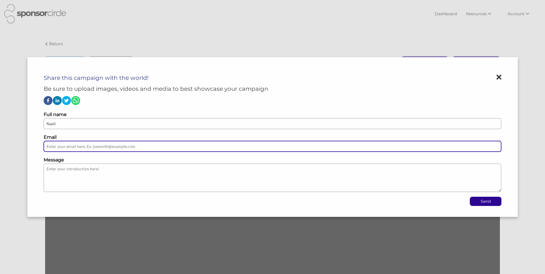
paste input "nasli.heeramaneck@firehousesubs.com"
type input "nasli.heeramaneck@firehousesubs.com"
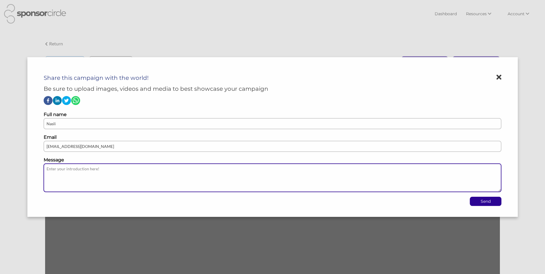
click at [91, 181] on textarea at bounding box center [273, 178] width 458 height 29
paste textarea "Mixtape Music Festival – April 24–25, 2026 • Chattanooga, TN 40,000+ Millennial…"
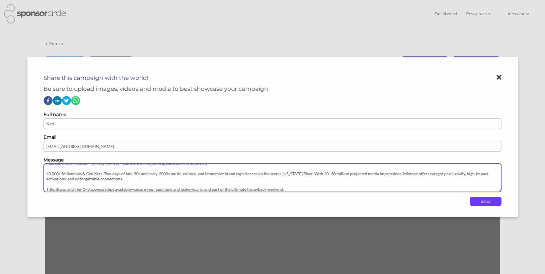
type textarea "Mixtape Music Festival – April 24–25, 2026 • Chattanooga, TN 40,000+ Millennial…"
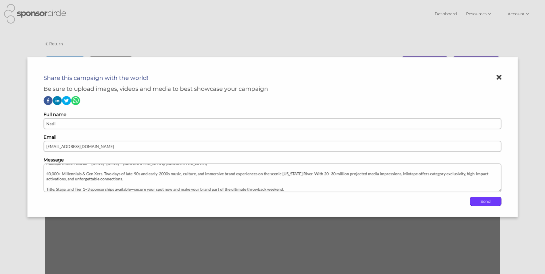
click at [481, 202] on p "Send" at bounding box center [485, 201] width 31 height 9
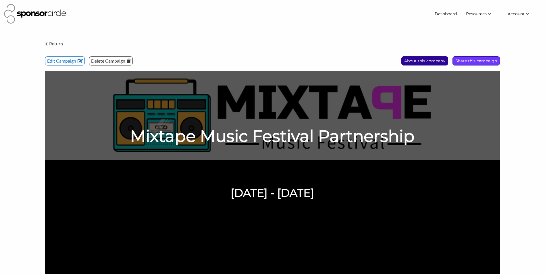
click at [479, 60] on p "Share this campaign" at bounding box center [476, 61] width 47 height 9
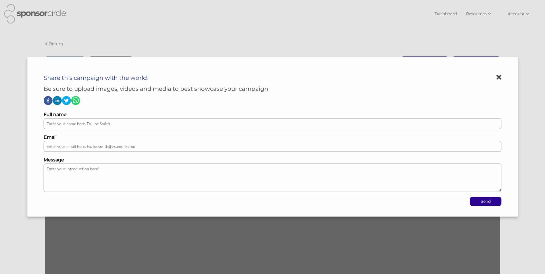
click at [164, 116] on label "Full name" at bounding box center [273, 114] width 458 height 7
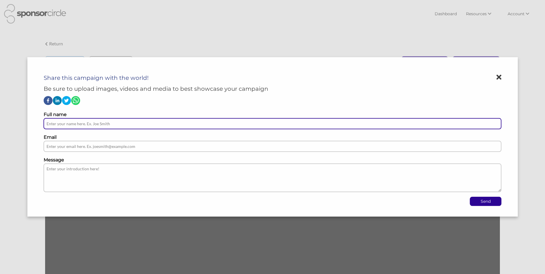
click at [165, 120] on input "text" at bounding box center [273, 123] width 458 height 11
type input "Shira"
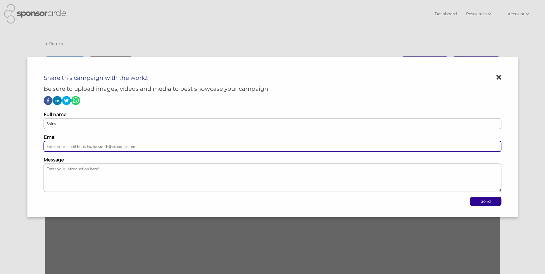
paste input "shira@firehousesubs.com"
type input "shira@firehousesubs.com"
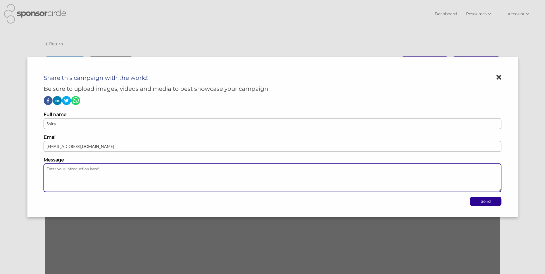
click at [88, 182] on textarea at bounding box center [273, 178] width 458 height 29
paste textarea "Mixtape Music Festival – April 24–25, 2026 • Chattanooga, TN 40,000+ Millennial…"
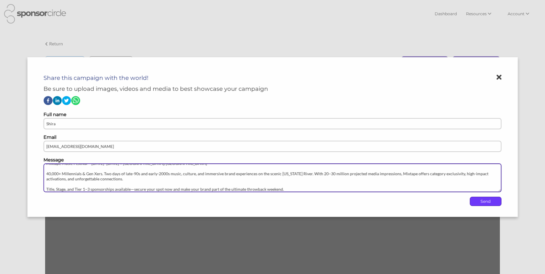
type textarea "Mixtape Music Festival – April 24–25, 2026 • Chattanooga, TN 40,000+ Millennial…"
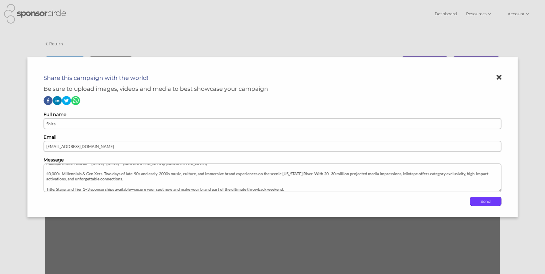
click at [492, 202] on p "Send" at bounding box center [485, 201] width 31 height 9
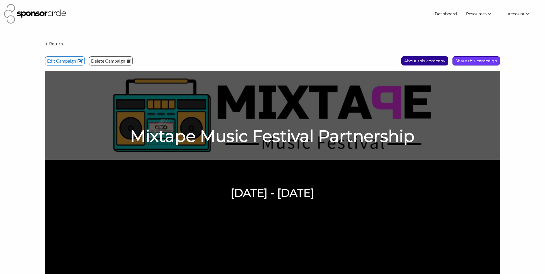
click at [473, 60] on p "Share this campaign" at bounding box center [476, 61] width 47 height 9
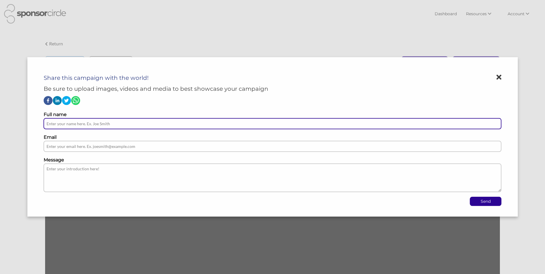
click at [118, 127] on input "text" at bounding box center [273, 123] width 458 height 11
type input "Dana"
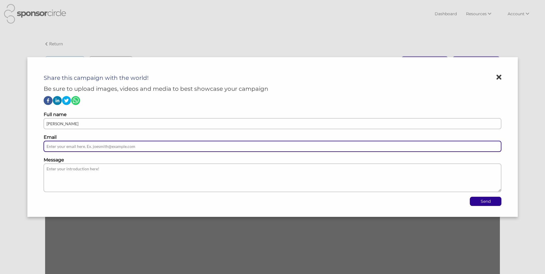
paste input "mdmassie08@gmail.com"
type input "mdmassie08@gmail.com"
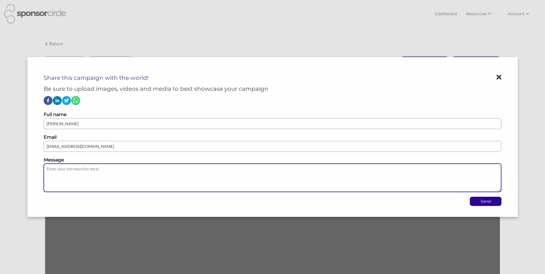
drag, startPoint x: 155, startPoint y: 191, endPoint x: 159, endPoint y: 186, distance: 6.9
click at [155, 191] on textarea at bounding box center [273, 178] width 458 height 29
paste textarea "Mixtape Music Festival – April 24–25, 2026 • Chattanooga, TN 40,000+ Millennial…"
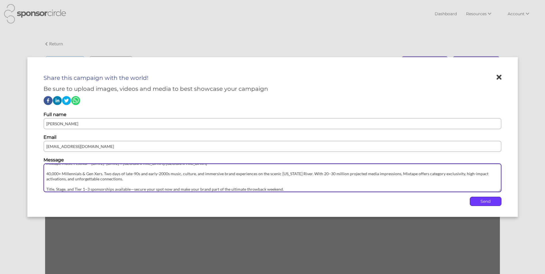
type textarea "Mixtape Music Festival – April 24–25, 2026 • Chattanooga, TN 40,000+ Millennial…"
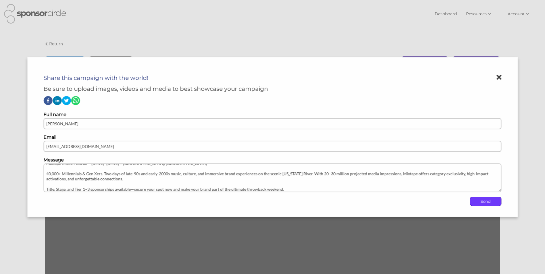
click at [478, 200] on p "Send" at bounding box center [485, 201] width 31 height 9
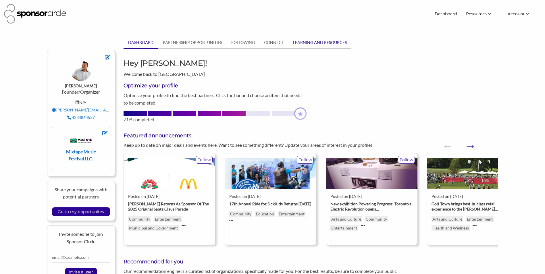
click at [295, 40] on link "LEARNING AND RESOURCES" at bounding box center [320, 42] width 63 height 11
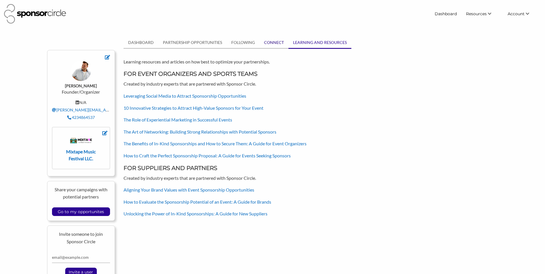
click at [274, 42] on link "CONNECT" at bounding box center [274, 42] width 29 height 11
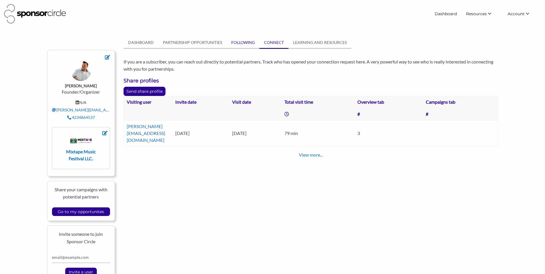
click at [253, 40] on link "FOLLOWING" at bounding box center [243, 42] width 33 height 11
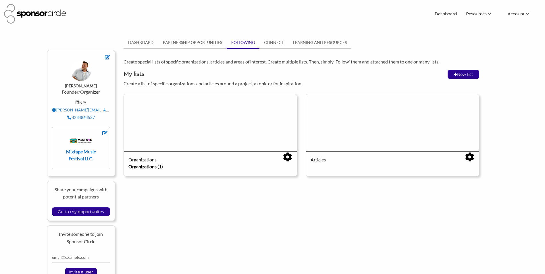
click at [267, 162] on div "Organizations" at bounding box center [210, 159] width 164 height 7
click at [81, 154] on strong "Mixtape Music Festival LLC." at bounding box center [81, 155] width 30 height 12
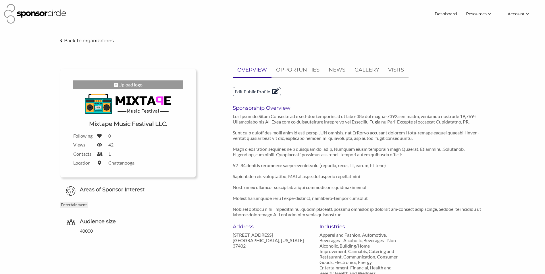
click at [263, 94] on p "Edit Public Profile" at bounding box center [257, 91] width 48 height 9
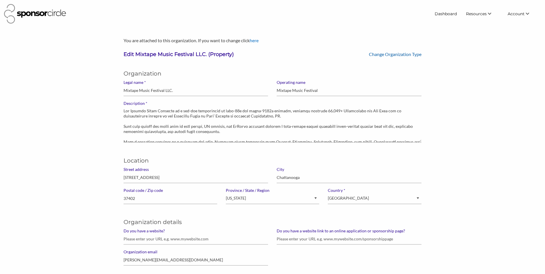
click at [403, 55] on link "Change Organization Type" at bounding box center [395, 53] width 53 height 5
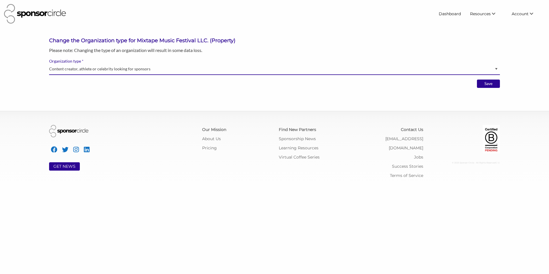
click at [233, 70] on select "Brand manager looking to sell to or sponsor events and sports teams Event organ…" at bounding box center [274, 69] width 451 height 11
select select "Property"
click at [49, 64] on select "Brand manager looking to sell to or sponsor events and sports teams Event organ…" at bounding box center [274, 69] width 451 height 11
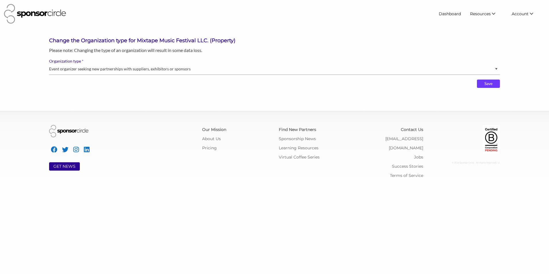
click at [483, 83] on input "Save" at bounding box center [488, 84] width 23 height 9
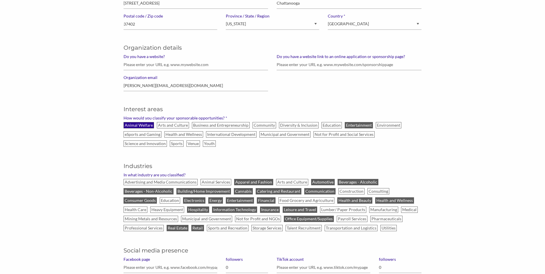
scroll to position [172, 0]
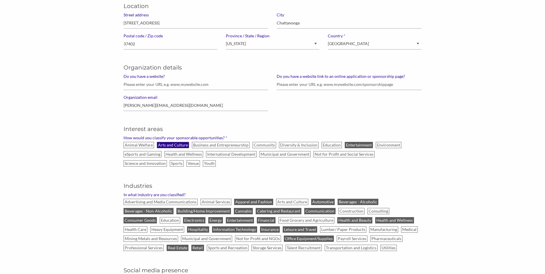
click at [178, 146] on label "Arts and Culture" at bounding box center [173, 145] width 32 height 6
click at [0, 0] on input "Arts and Culture" at bounding box center [0, 0] width 0 height 0
click at [267, 143] on label "Community" at bounding box center [265, 145] width 24 height 6
click at [0, 0] on input "Community" at bounding box center [0, 0] width 0 height 0
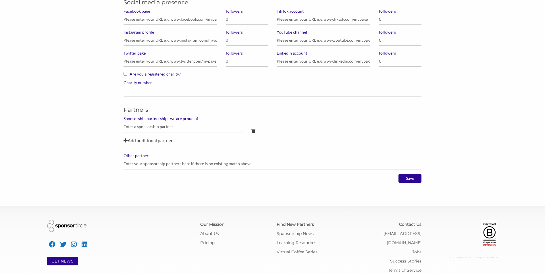
scroll to position [446, 0]
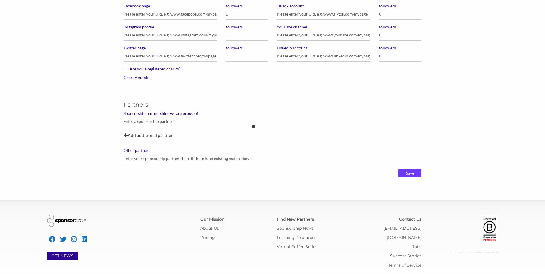
click at [410, 177] on input "Save" at bounding box center [410, 173] width 23 height 9
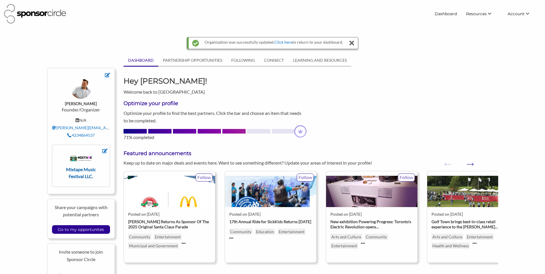
click at [90, 175] on strong "Mixtape Music Festival LLC." at bounding box center [81, 173] width 30 height 12
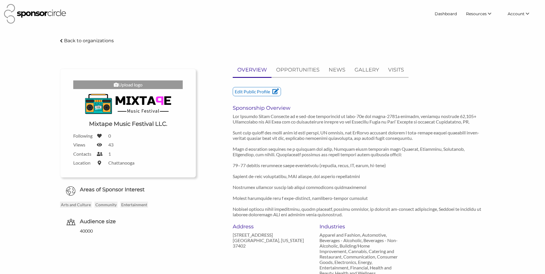
click at [80, 48] on div "Back to organizations" at bounding box center [272, 50] width 447 height 26
click at [86, 41] on p "Back to organizations" at bounding box center [89, 40] width 50 height 5
click at [393, 70] on p "VISITS" at bounding box center [396, 70] width 16 height 8
click at [388, 66] on p "VISITS" at bounding box center [396, 70] width 16 height 8
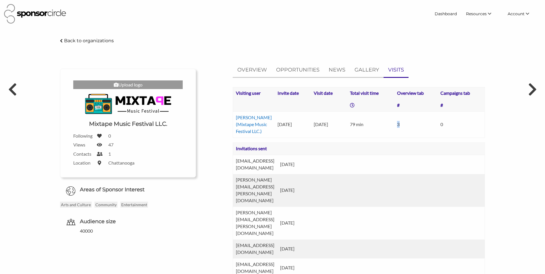
drag, startPoint x: 387, startPoint y: 127, endPoint x: 417, endPoint y: 130, distance: 29.8
click at [417, 130] on tr "Josh Weber (Mixtape Music Festival LLC.) 12 Aug 2025 12 Aug 2025 79 min 3 0" at bounding box center [359, 125] width 252 height 26
drag, startPoint x: 417, startPoint y: 130, endPoint x: 439, endPoint y: 128, distance: 22.0
click at [439, 128] on td "0" at bounding box center [461, 125] width 47 height 26
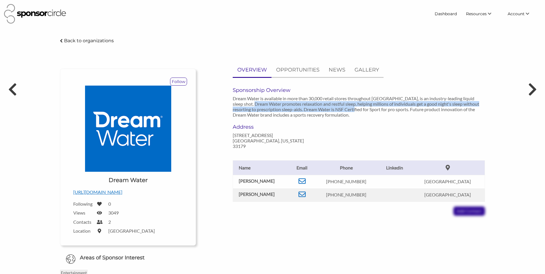
drag, startPoint x: 243, startPoint y: 101, endPoint x: 339, endPoint y: 107, distance: 96.7
click at [339, 107] on p "Dream Water is available in more than 30,000 retail stores throughout North Ame…" at bounding box center [359, 107] width 252 height 22
drag, startPoint x: 339, startPoint y: 107, endPoint x: 314, endPoint y: 112, distance: 25.1
click at [314, 112] on p "Dream Water is available in more than 30,000 retail stores throughout North Ame…" at bounding box center [359, 107] width 252 height 22
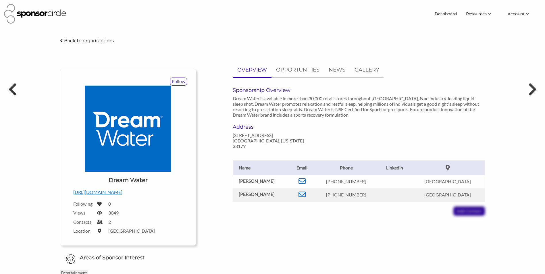
drag, startPoint x: 117, startPoint y: 193, endPoint x: 99, endPoint y: 194, distance: 18.4
click at [99, 194] on p "http://www.drinkdreamwater.com" at bounding box center [127, 192] width 109 height 7
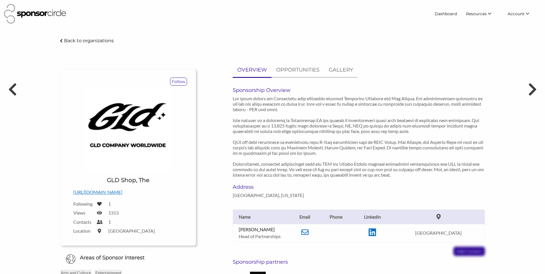
click at [90, 191] on p "[URL][DOMAIN_NAME]" at bounding box center [127, 192] width 109 height 7
click at [95, 41] on p "Back to organizations" at bounding box center [89, 40] width 50 height 5
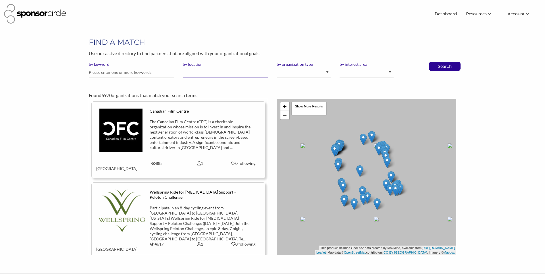
click at [208, 74] on input "by location" at bounding box center [225, 72] width 85 height 11
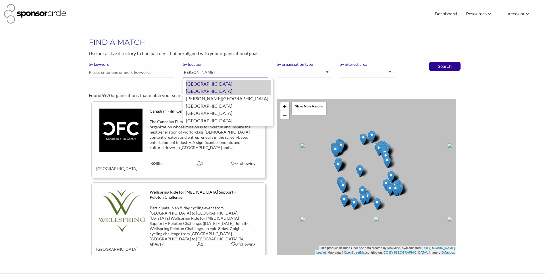
click at [217, 86] on div "[GEOGRAPHIC_DATA], [GEOGRAPHIC_DATA]" at bounding box center [228, 87] width 85 height 15
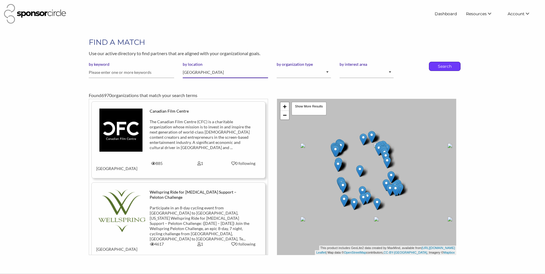
type input "[GEOGRAPHIC_DATA]"
click at [444, 70] on p "Search" at bounding box center [444, 66] width 19 height 9
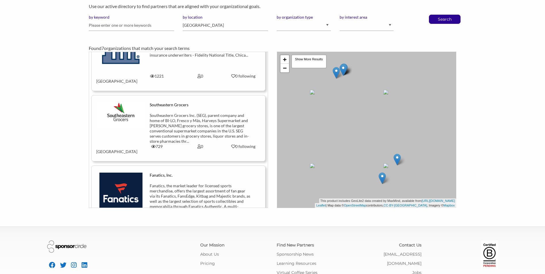
scroll to position [57, 0]
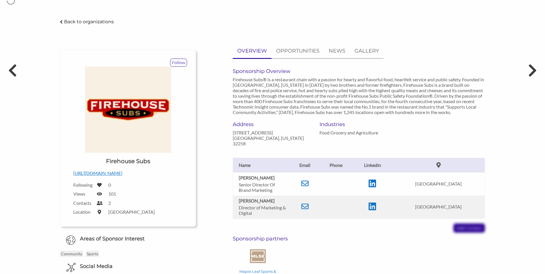
scroll to position [29, 0]
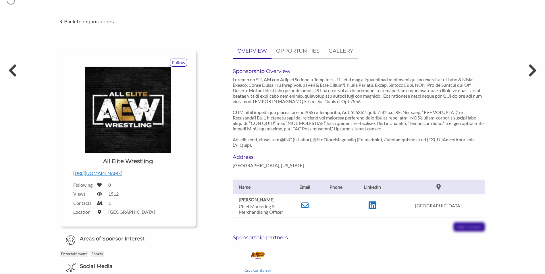
scroll to position [57, 0]
